Goal: Task Accomplishment & Management: Use online tool/utility

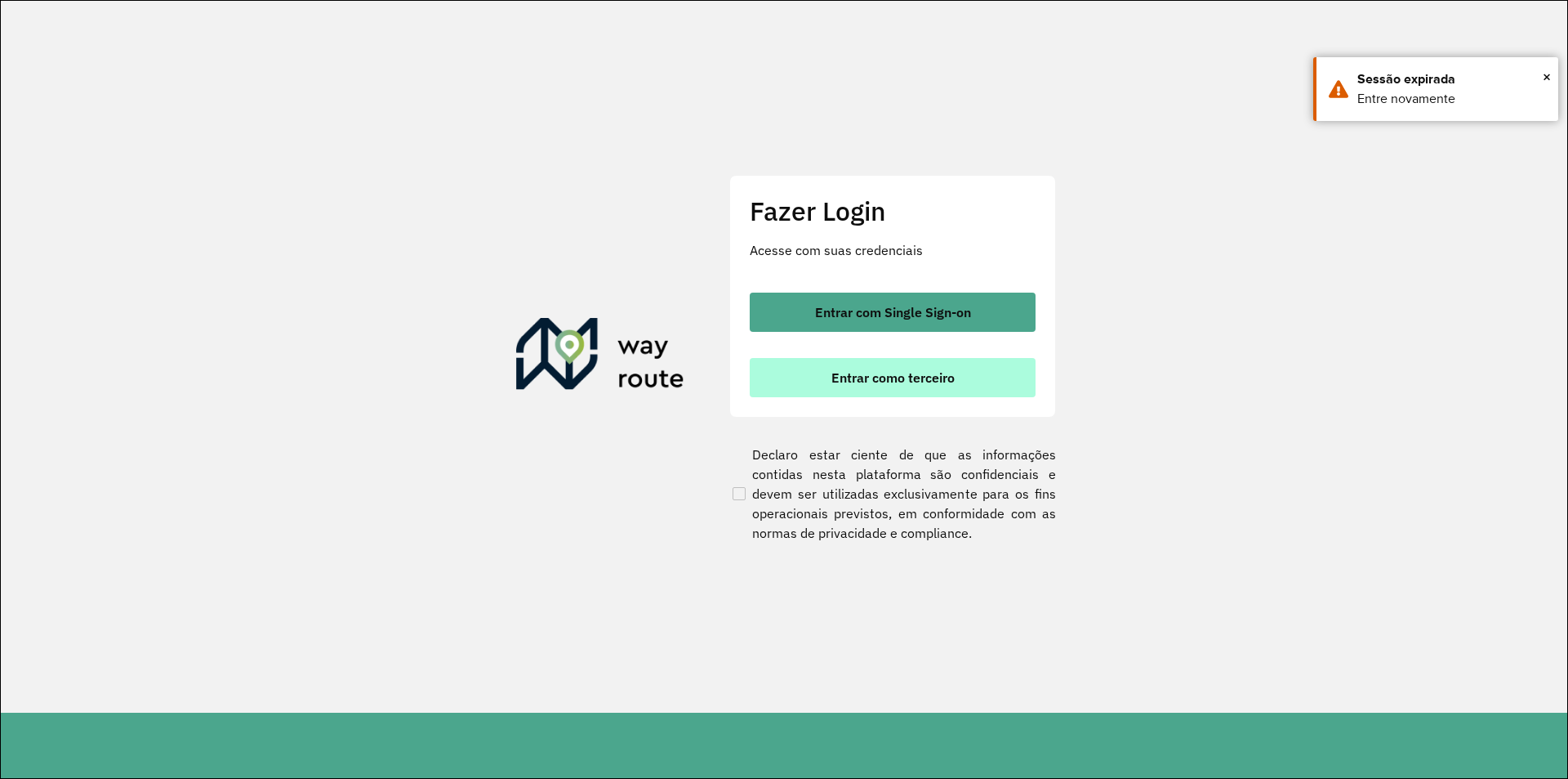
click at [978, 377] on button "Entrar como terceiro" at bounding box center [892, 377] width 286 height 39
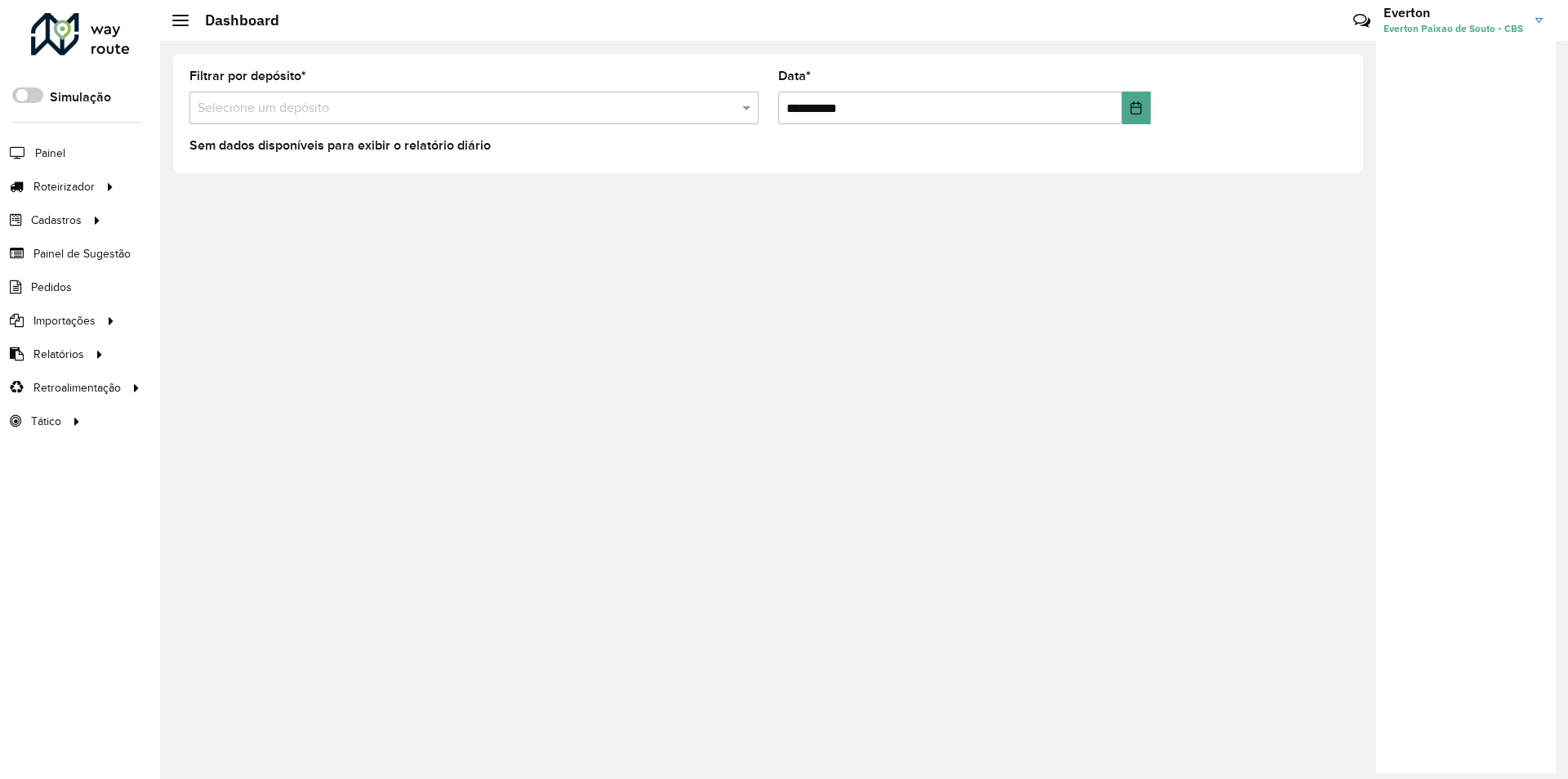
click at [117, 50] on div at bounding box center [81, 33] width 99 height 42
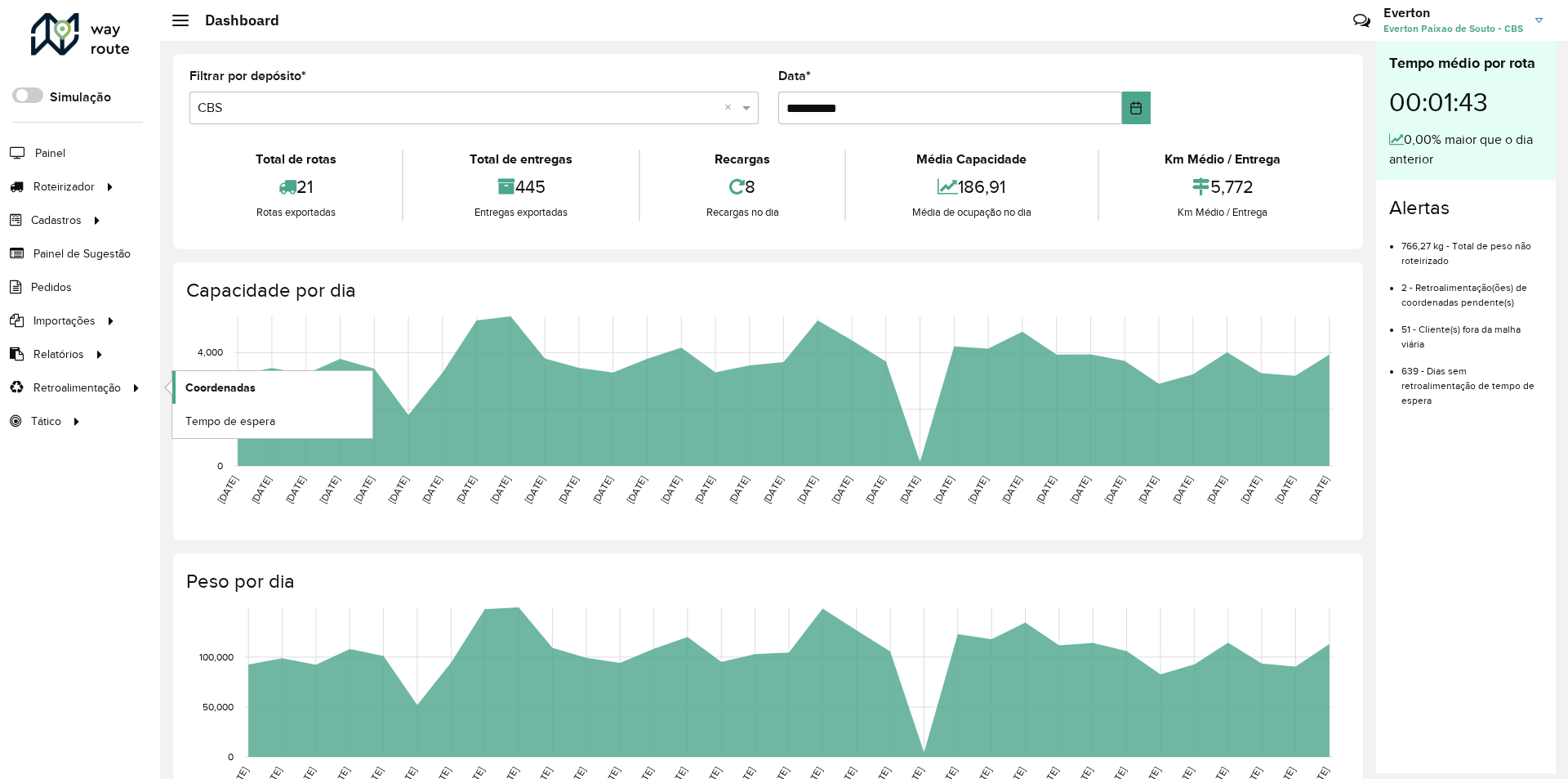
click at [249, 387] on span "Coordenadas" at bounding box center [221, 387] width 71 height 17
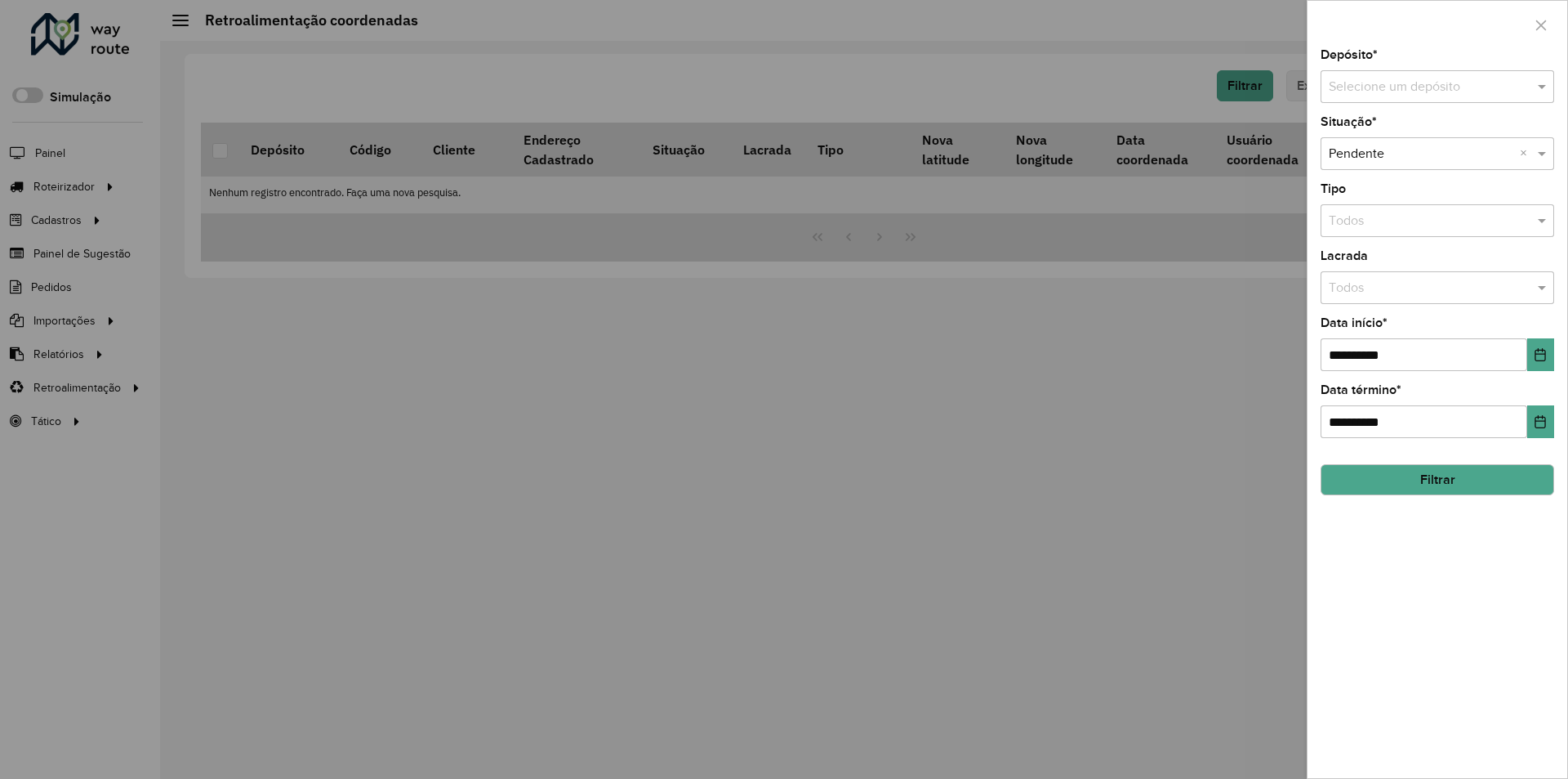
click at [1367, 92] on input "text" at bounding box center [1422, 87] width 185 height 20
click at [1355, 133] on div "CBS" at bounding box center [1437, 134] width 232 height 28
click at [1533, 356] on button "Choose Date" at bounding box center [1541, 354] width 27 height 32
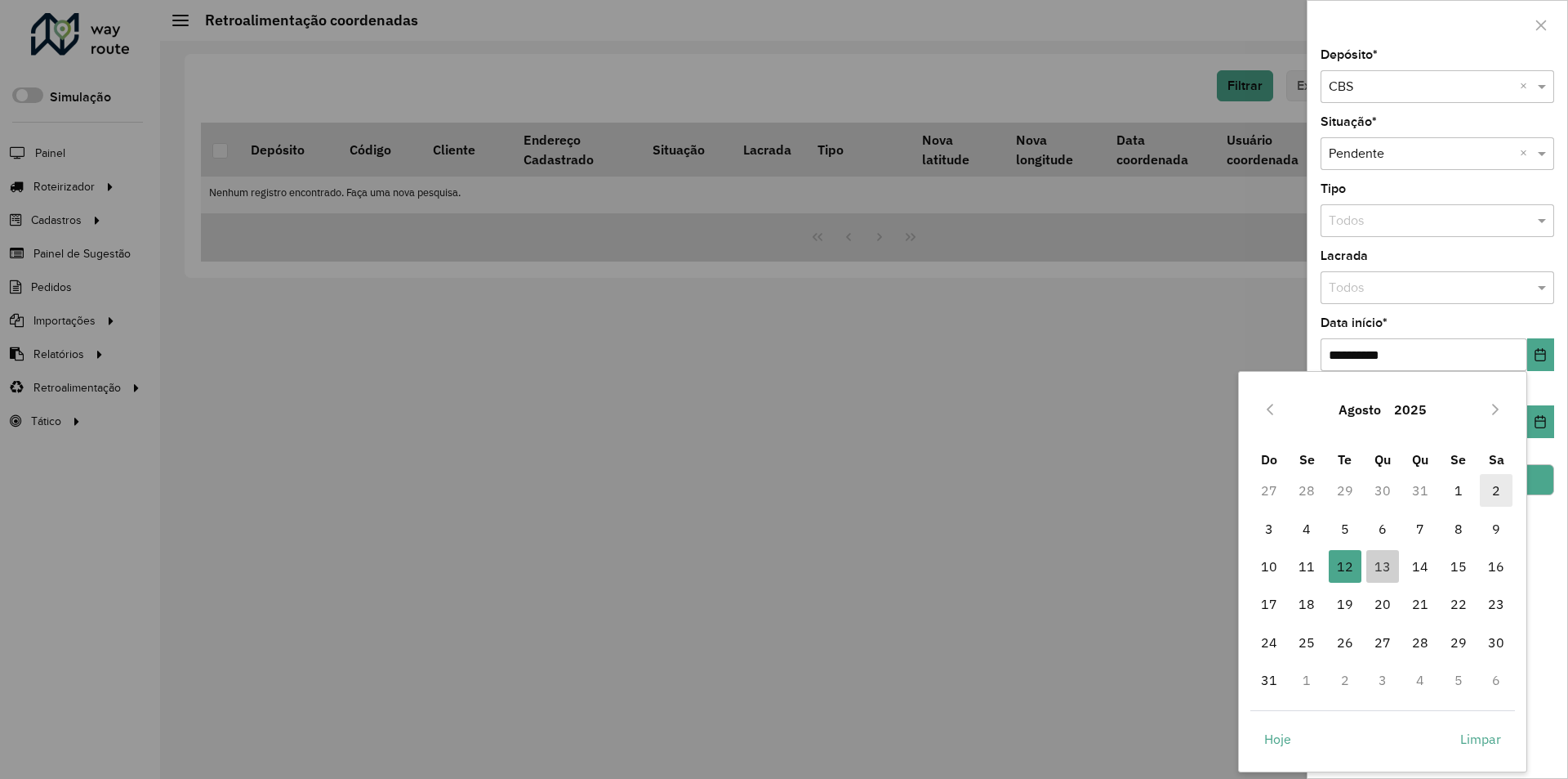
drag, startPoint x: 1461, startPoint y: 494, endPoint x: 1491, endPoint y: 501, distance: 30.8
click at [1461, 495] on span "1" at bounding box center [1458, 490] width 32 height 32
type input "**********"
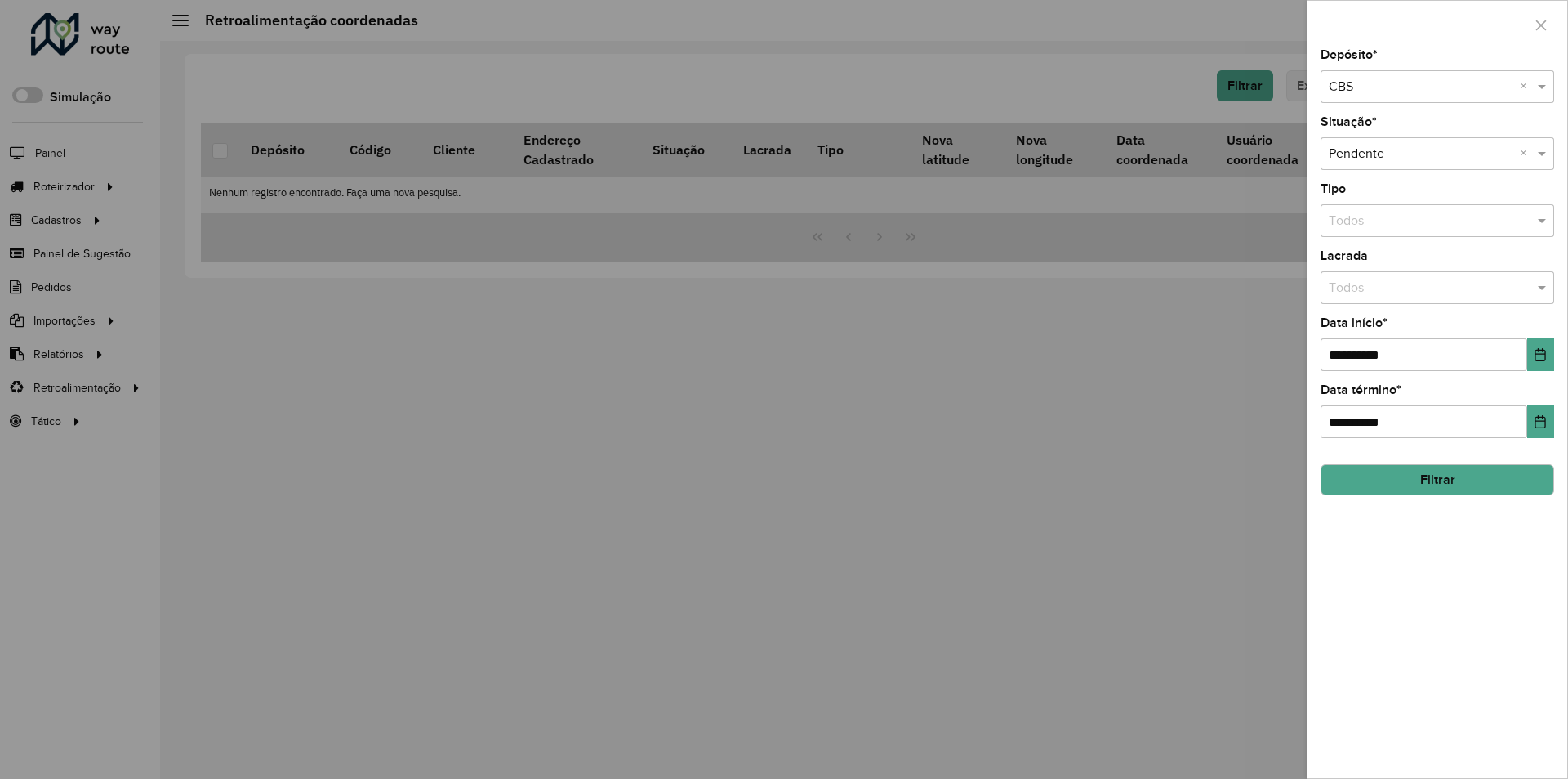
click at [1516, 490] on button "Filtrar" at bounding box center [1437, 480] width 234 height 31
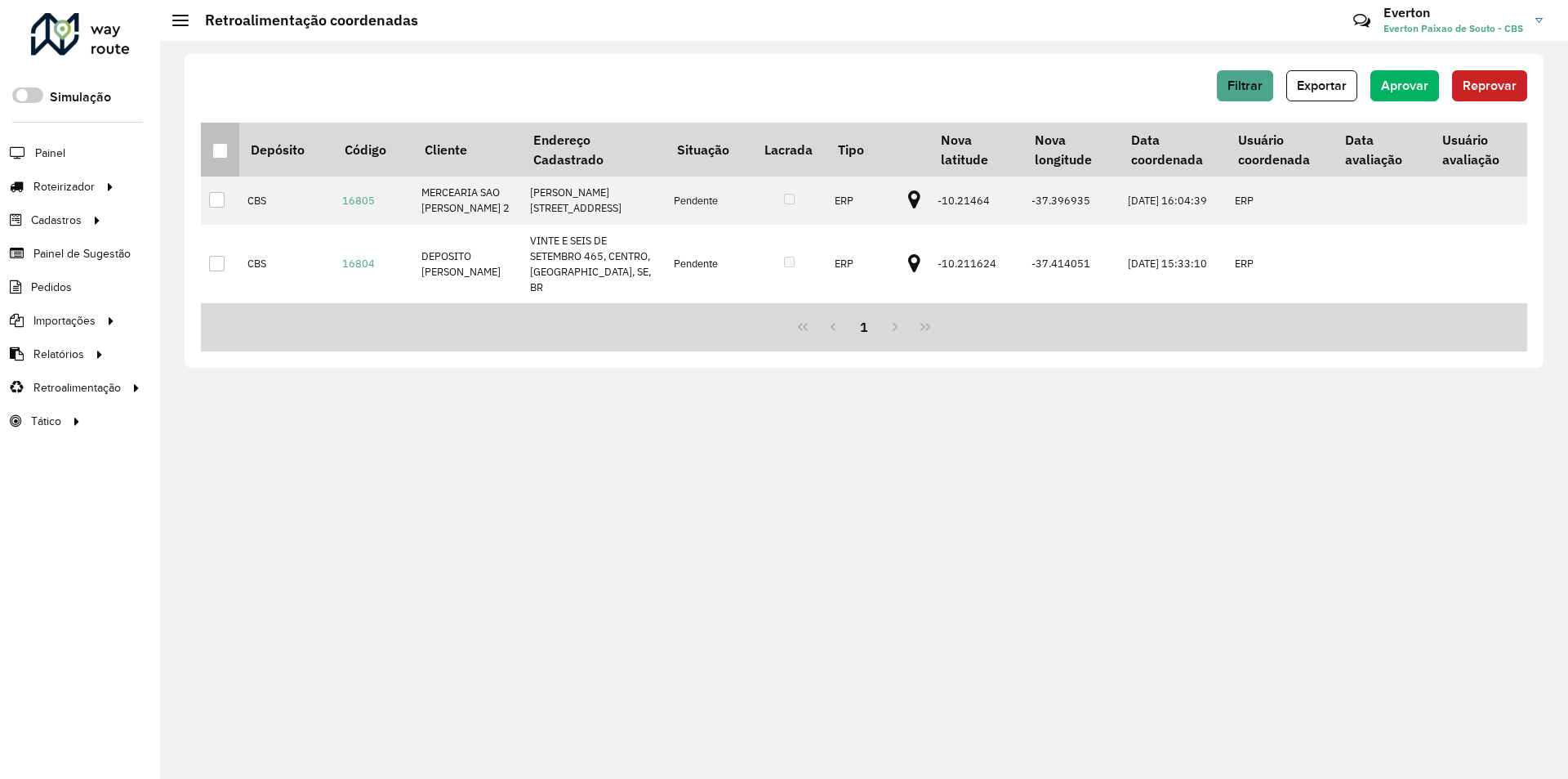
click at [217, 149] on div at bounding box center [220, 151] width 16 height 16
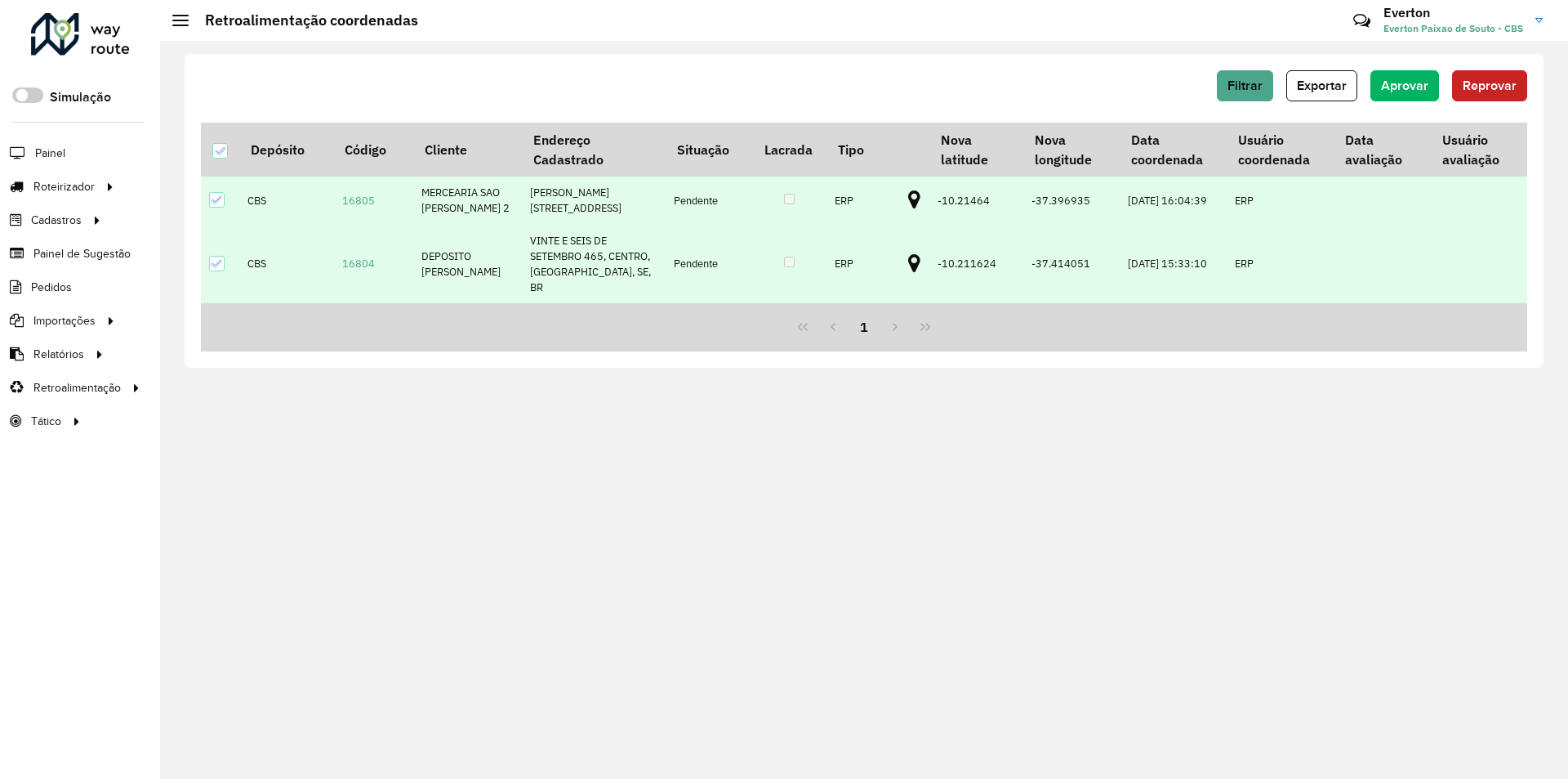
click at [1421, 104] on div "Filtrar Exportar Aprovar Reprovar" at bounding box center [864, 91] width 1326 height 42
click at [1407, 96] on button "Aprovar" at bounding box center [1405, 86] width 69 height 31
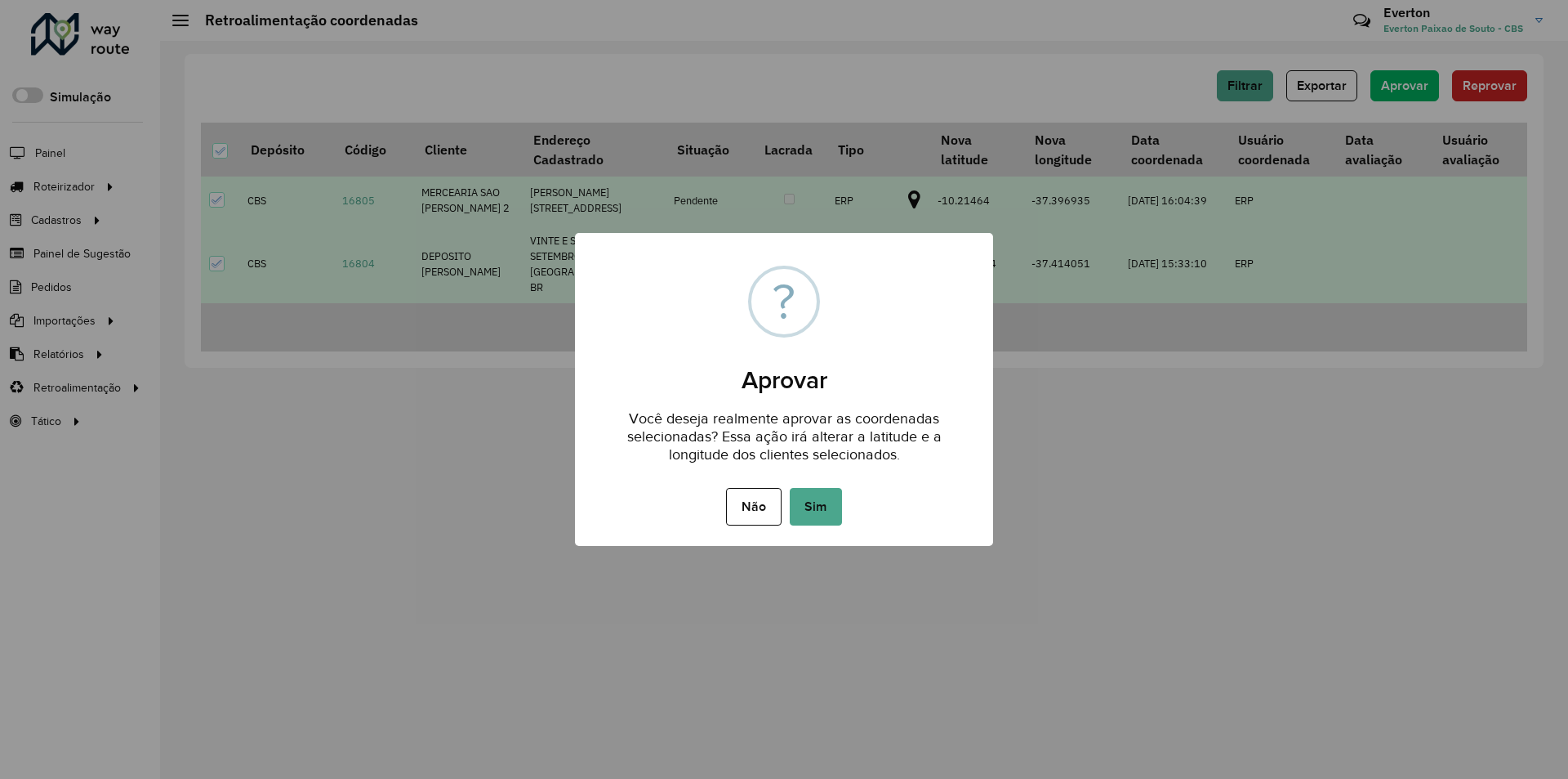
click at [824, 529] on div "Não No Sim" at bounding box center [784, 507] width 418 height 46
click at [830, 518] on button "Sim" at bounding box center [815, 507] width 52 height 37
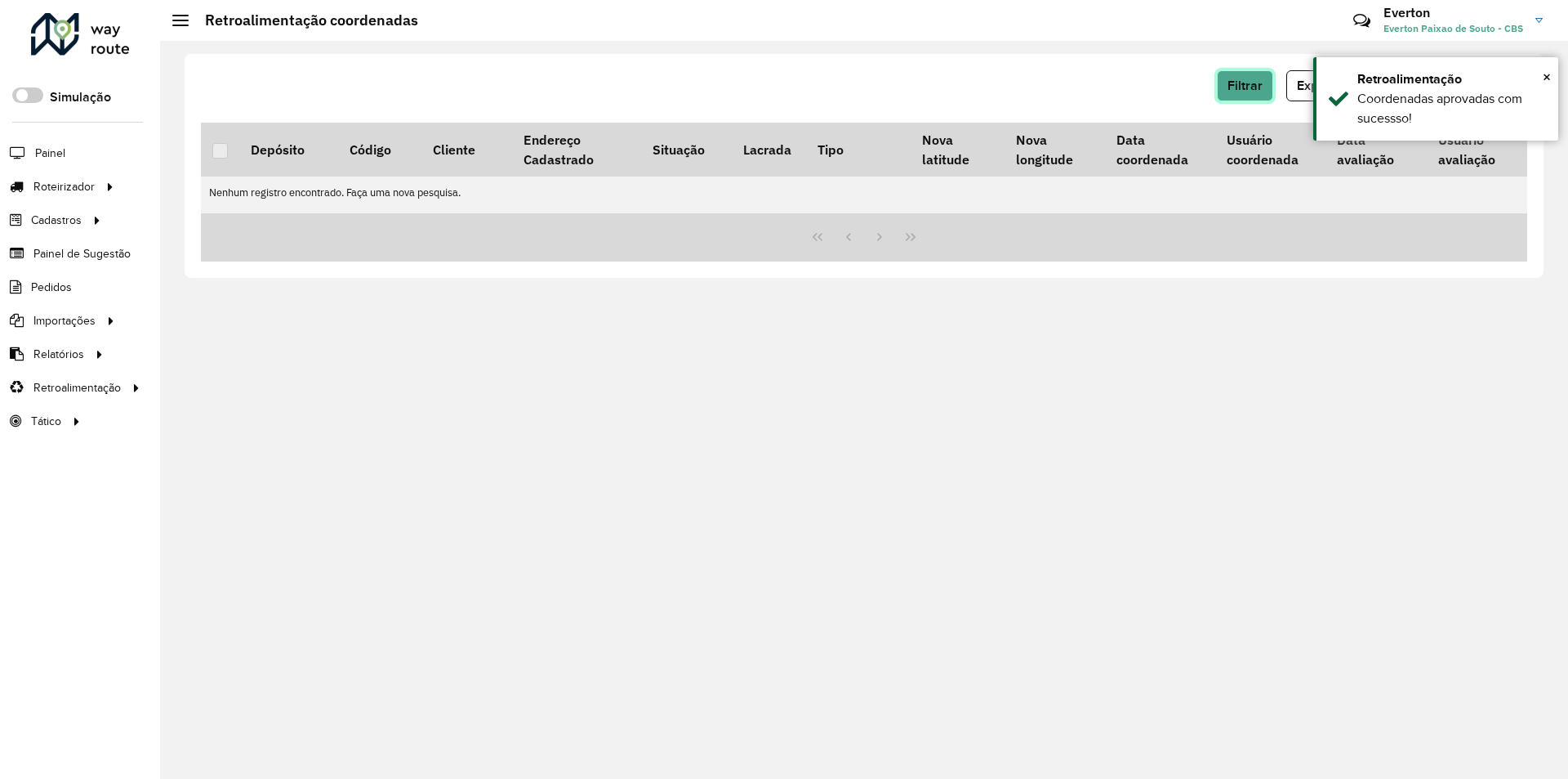
click at [1252, 91] on span "Filtrar" at bounding box center [1245, 85] width 35 height 14
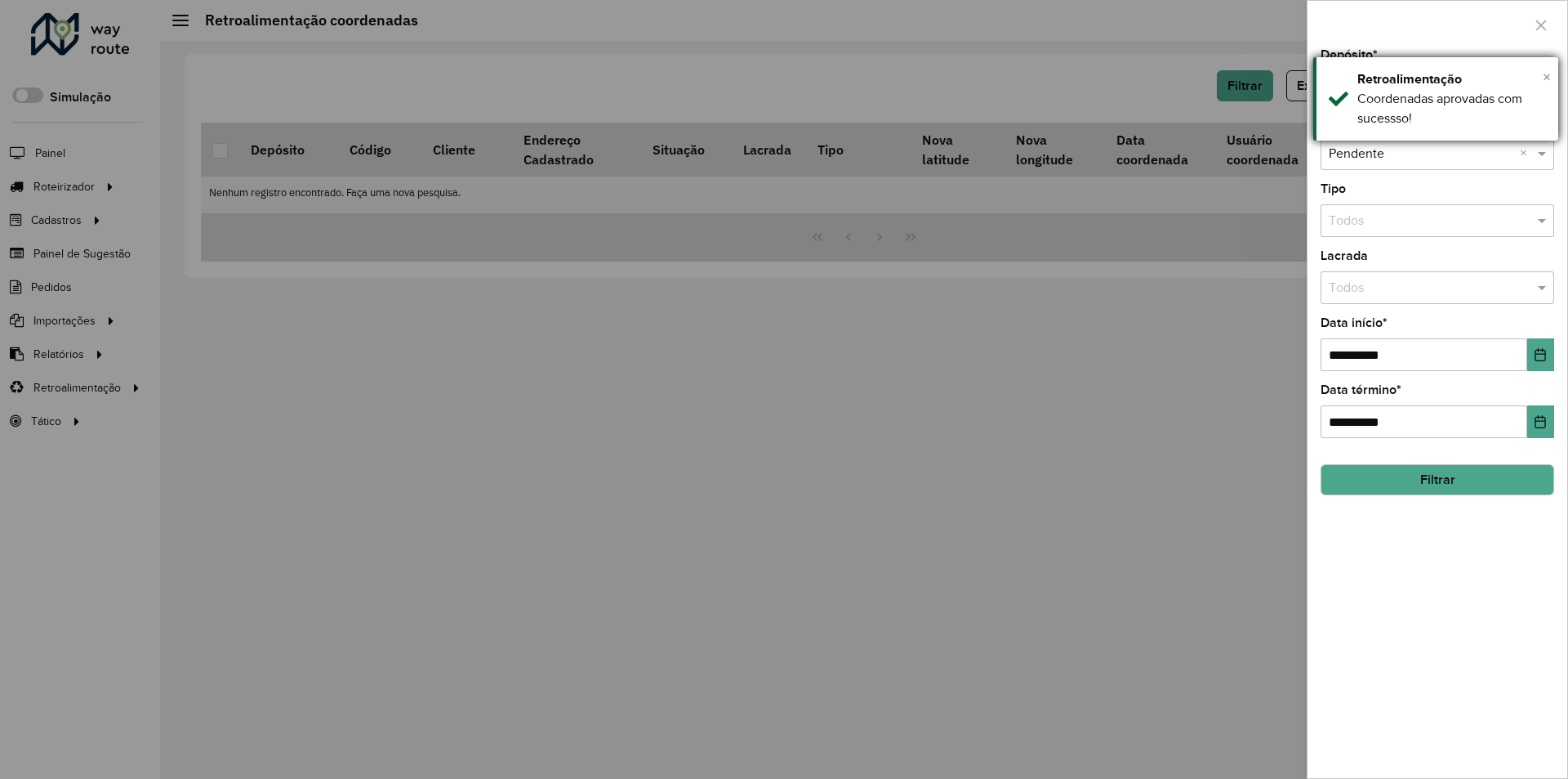
click at [1548, 74] on span "×" at bounding box center [1547, 77] width 8 height 18
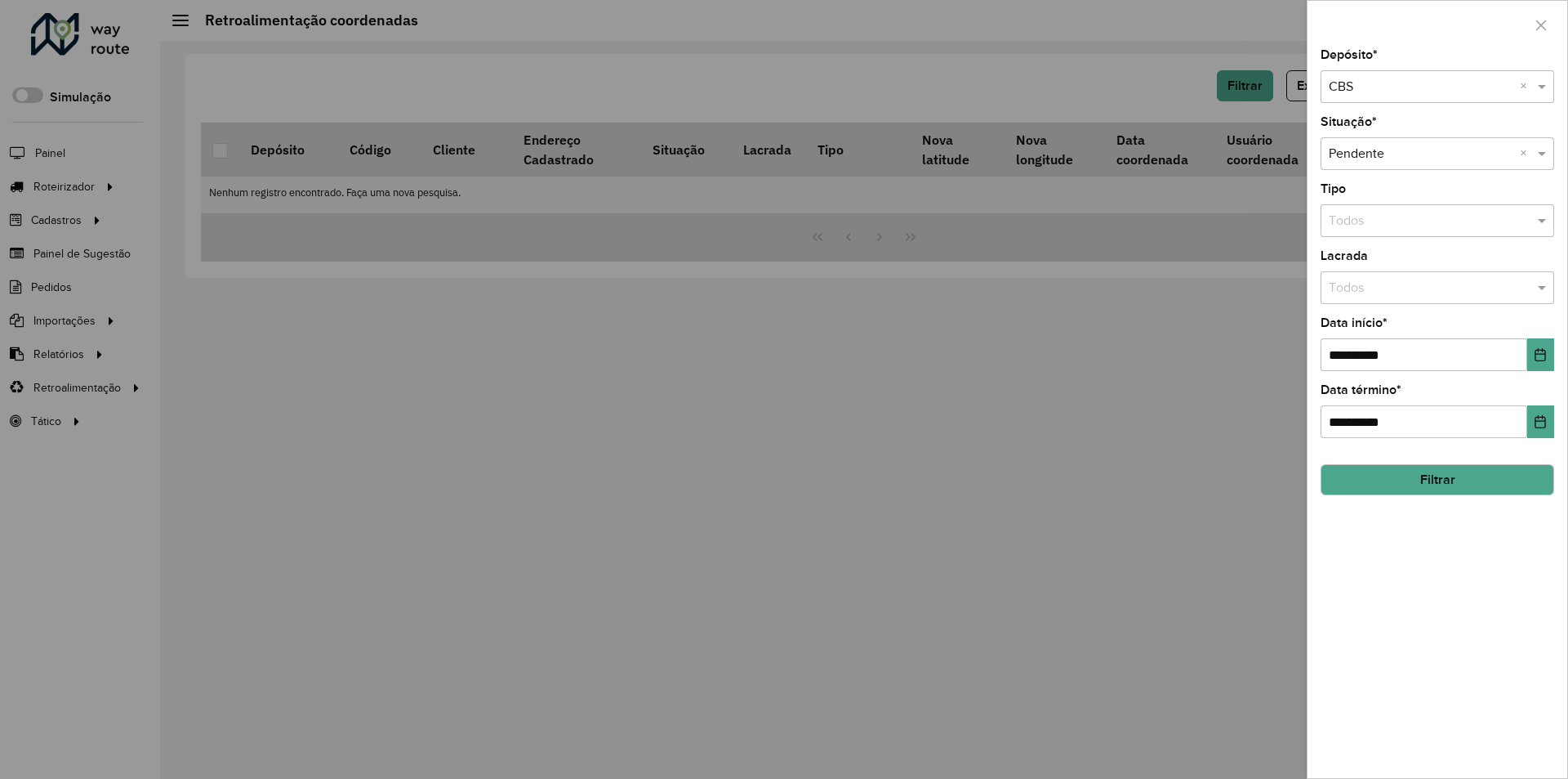
click at [1539, 82] on span at bounding box center [1543, 86] width 21 height 20
click at [1485, 130] on div "CBS Capela" at bounding box center [1437, 134] width 232 height 28
drag, startPoint x: 1349, startPoint y: 489, endPoint x: 1012, endPoint y: 348, distance: 365.3
click at [1350, 489] on button "Filtrar" at bounding box center [1437, 480] width 234 height 31
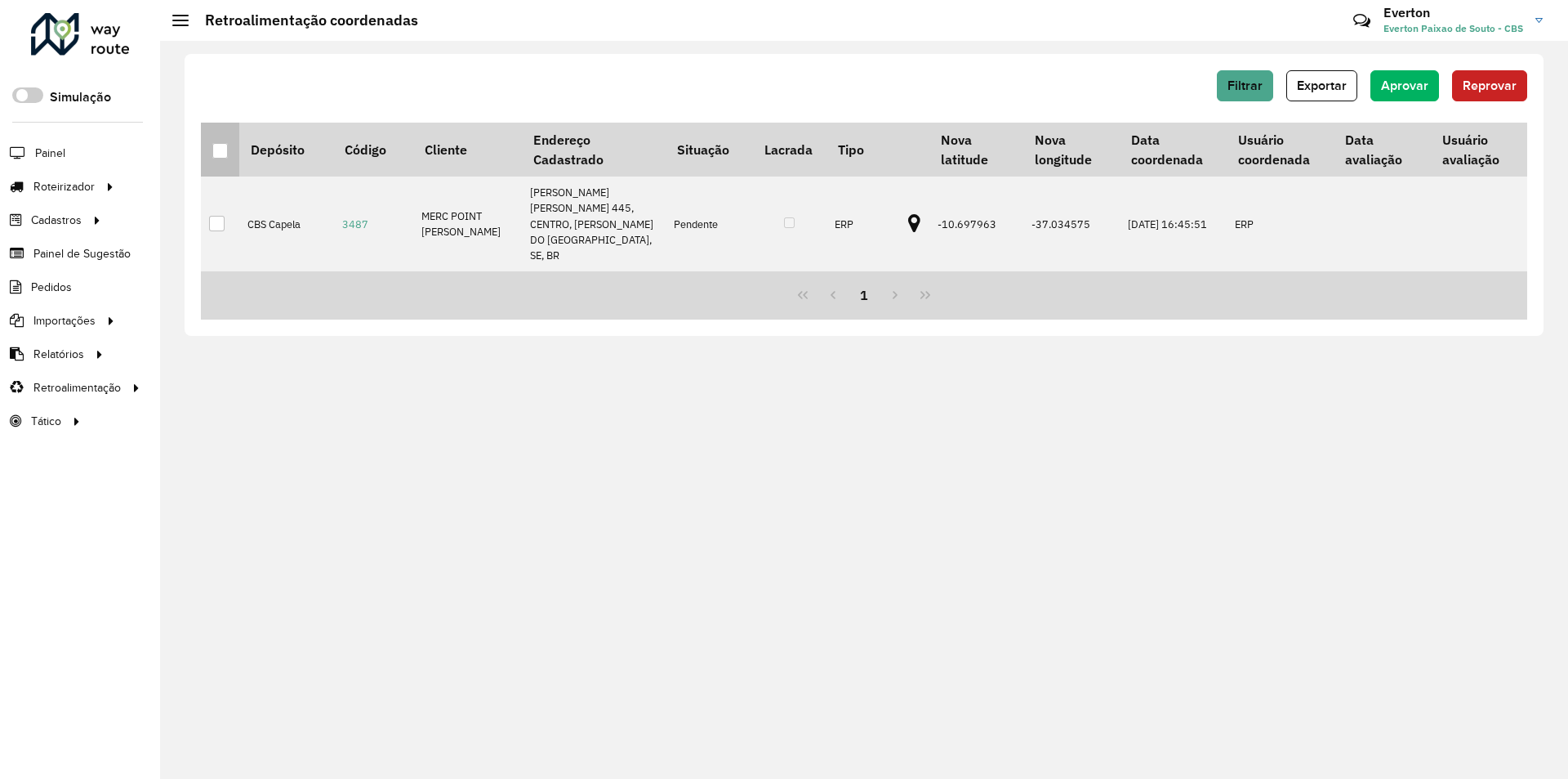
click at [221, 155] on div at bounding box center [220, 151] width 16 height 16
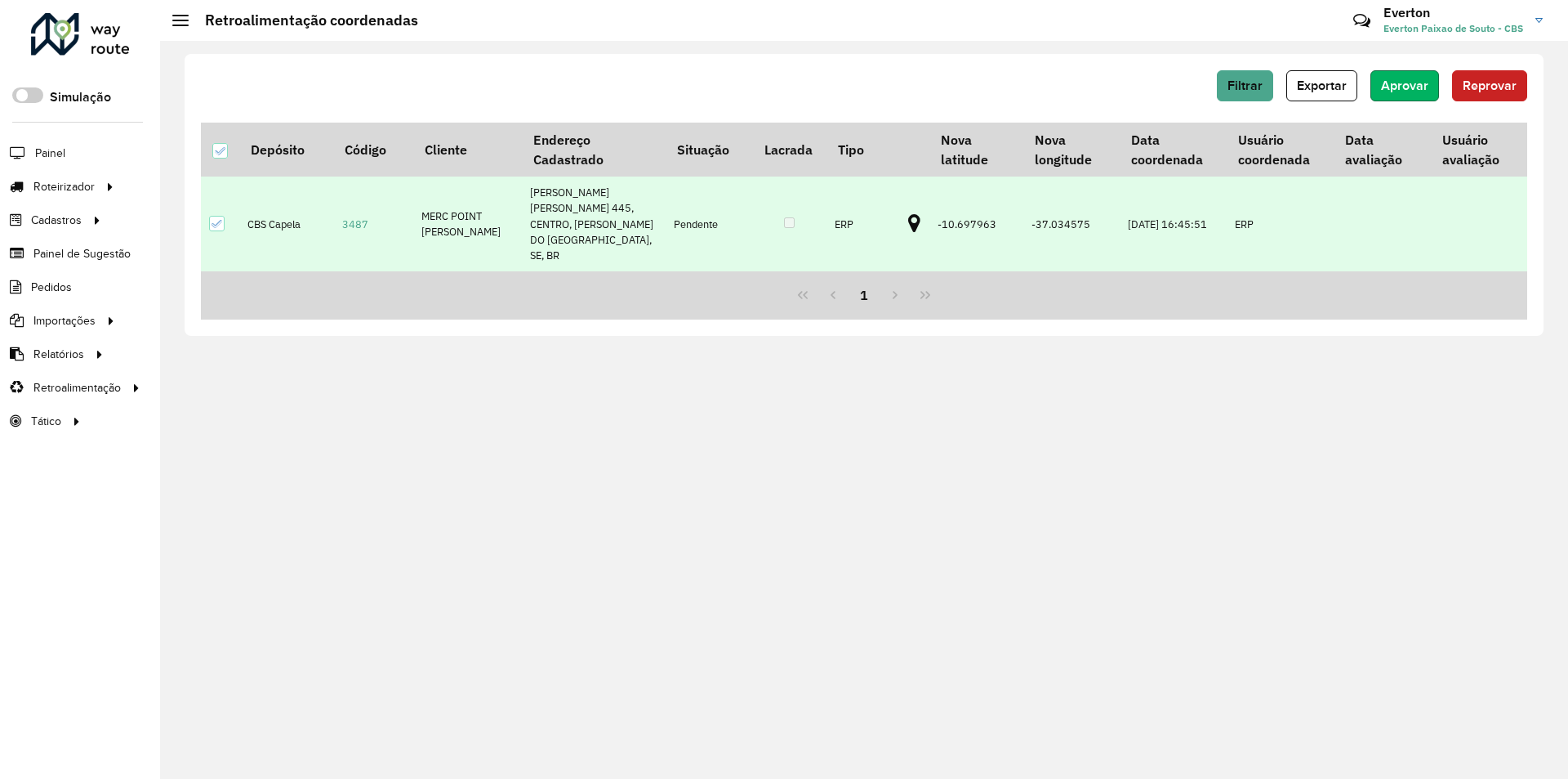
click at [1397, 88] on span "Aprovar" at bounding box center [1405, 85] width 47 height 14
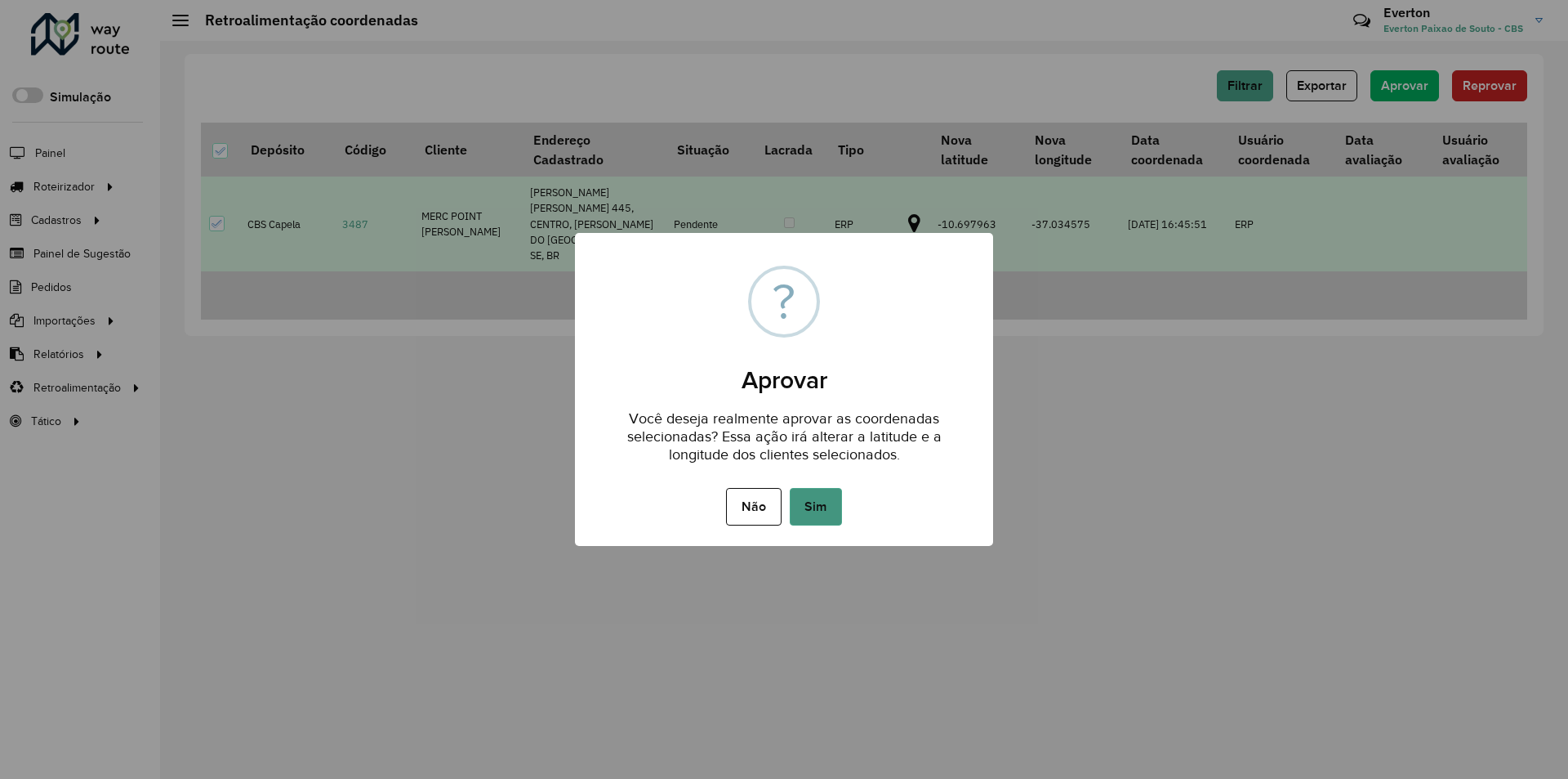
click at [809, 503] on button "Sim" at bounding box center [815, 507] width 52 height 37
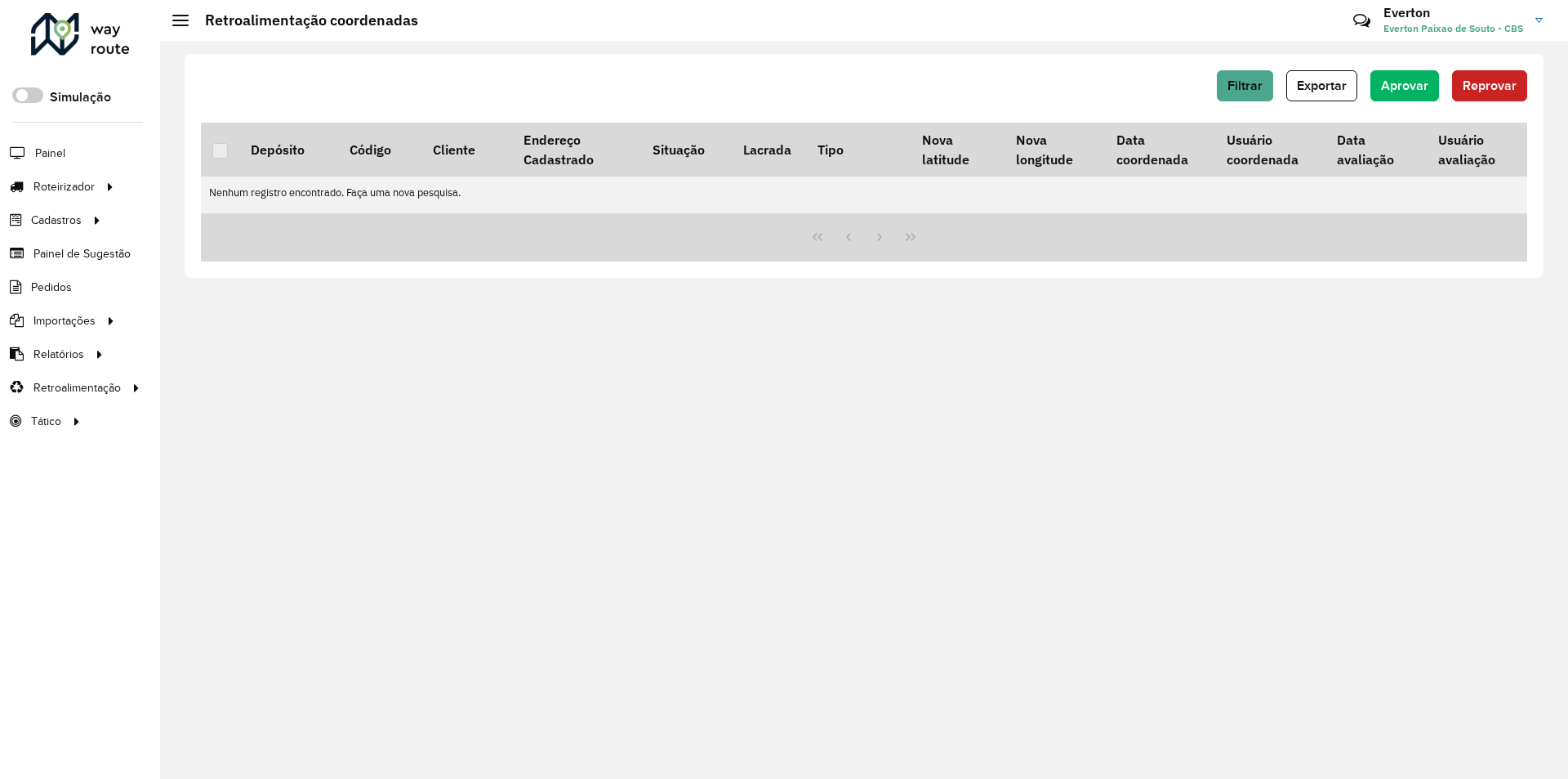
click at [126, 58] on link at bounding box center [81, 36] width 99 height 48
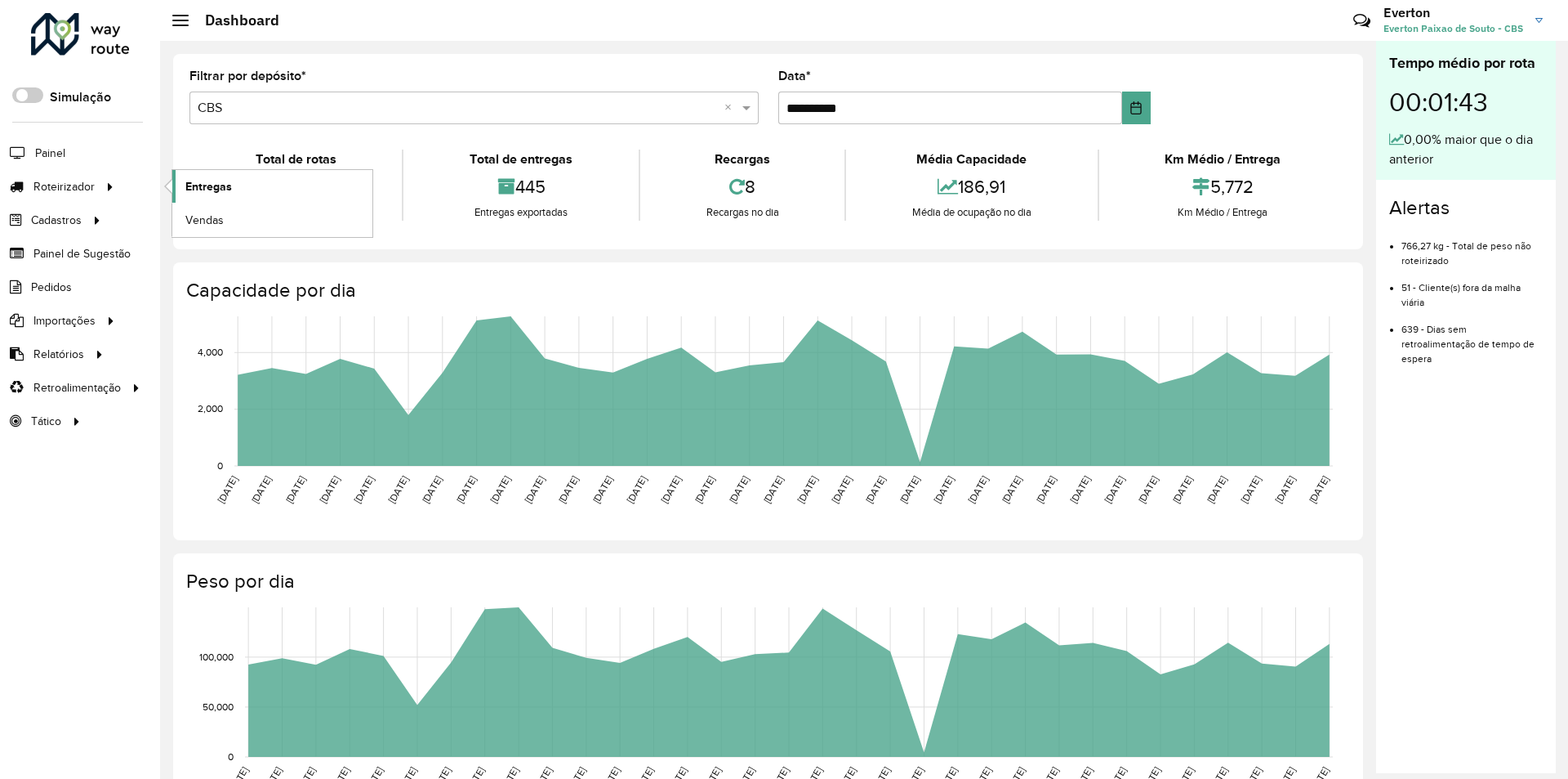
click at [213, 186] on span "Entregas" at bounding box center [208, 186] width 46 height 17
